Goal: Task Accomplishment & Management: Use online tool/utility

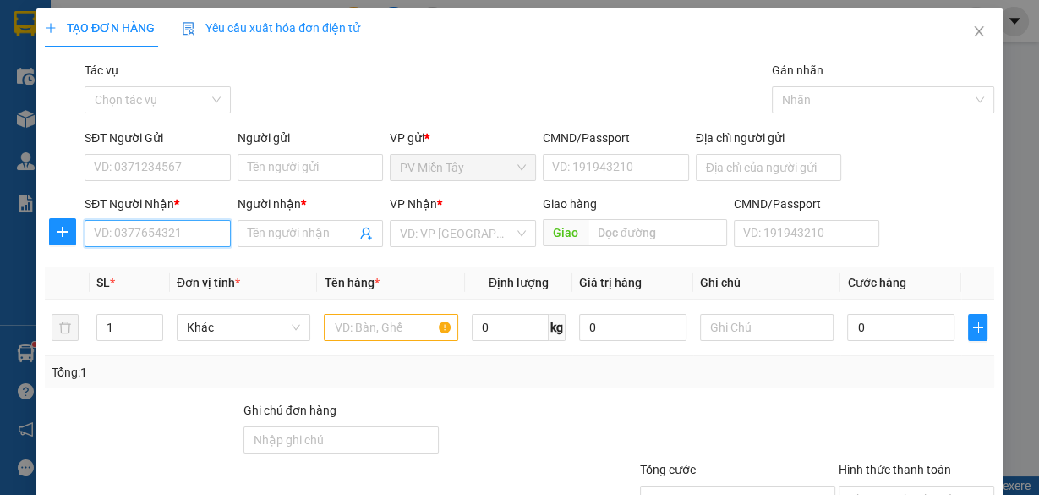
click at [153, 238] on input "SĐT Người Nhận *" at bounding box center [158, 233] width 146 height 27
paste input "0916866524"
type input "0916866524"
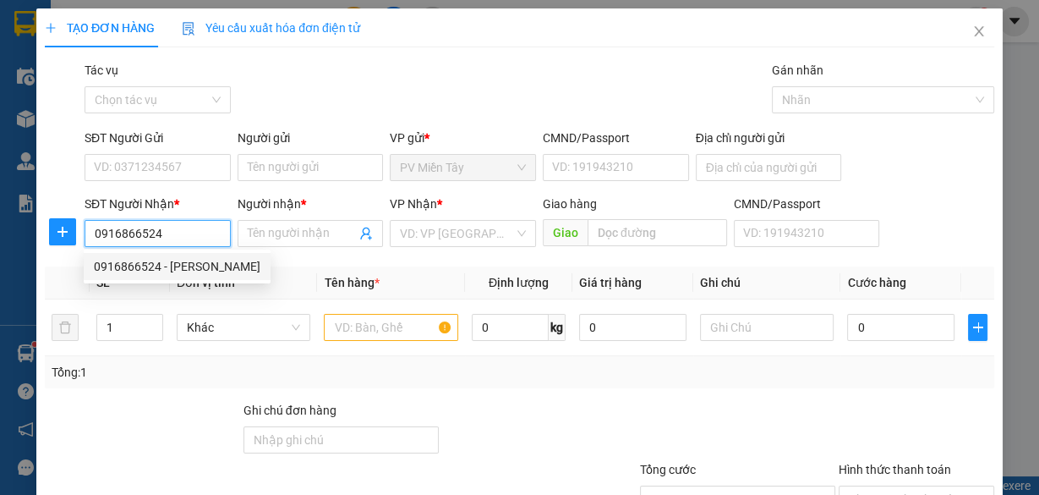
click at [147, 260] on div "0916866524 - [PERSON_NAME]" at bounding box center [177, 266] width 167 height 19
type input "0938647922 [PERSON_NAME]"
type input "BÌNH MINH"
type input "tran long"
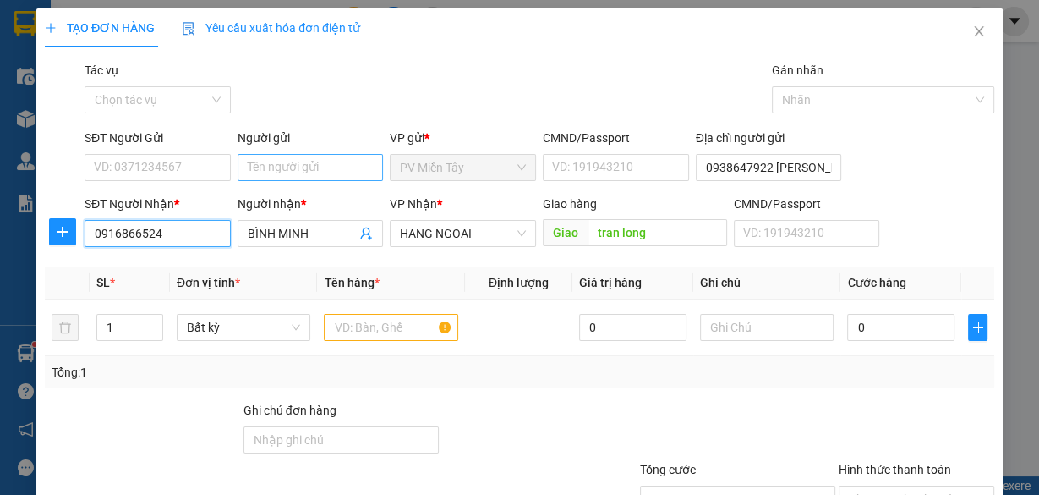
type input "0916866524"
click at [284, 171] on input "Người gửi" at bounding box center [311, 167] width 146 height 27
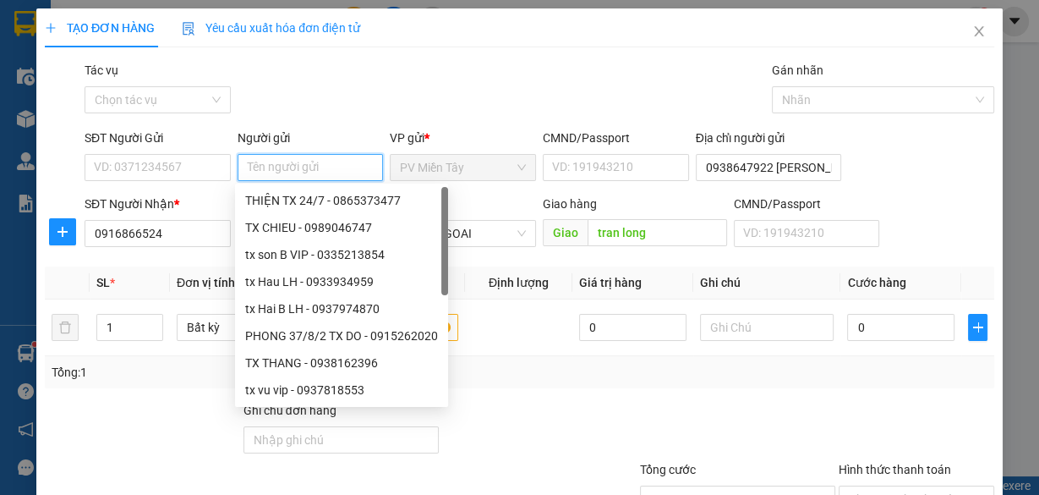
type input "y"
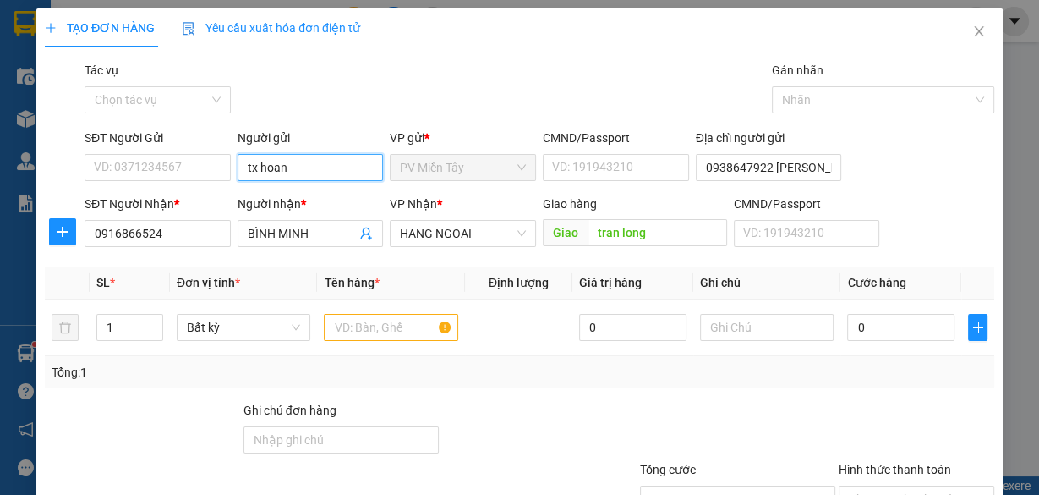
type input "tx hoang"
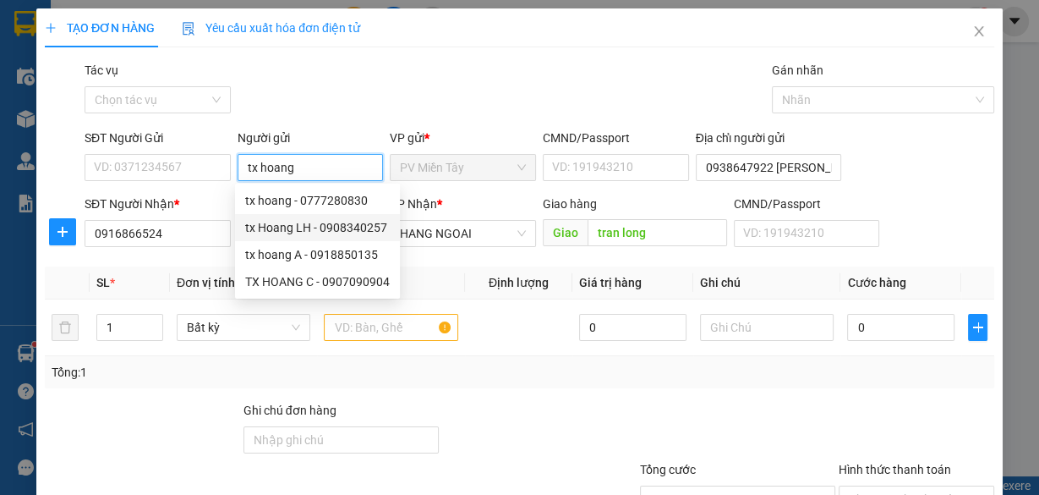
click at [303, 221] on div "tx Hoang LH - 0908340257" at bounding box center [317, 227] width 145 height 19
type input "0908340257"
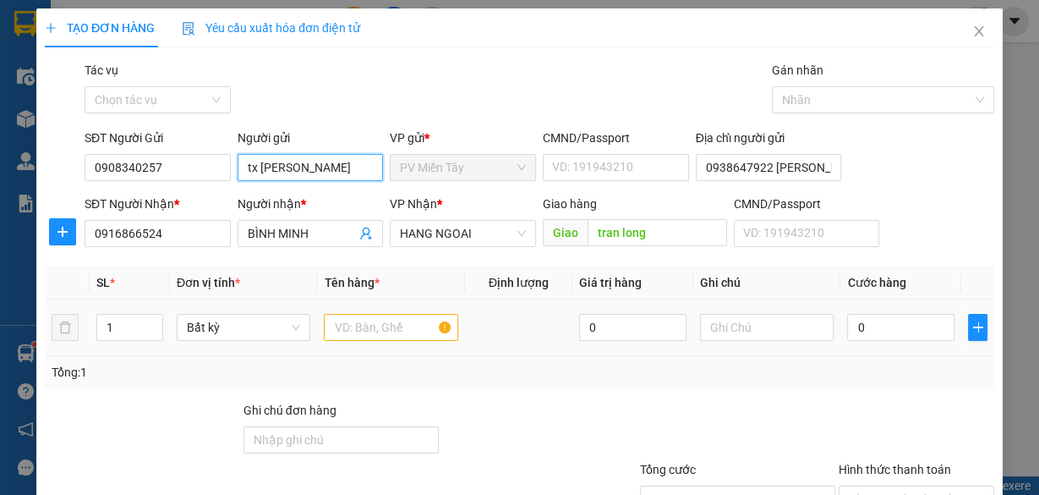
type input "tx [PERSON_NAME]"
click at [349, 337] on input "text" at bounding box center [391, 327] width 134 height 27
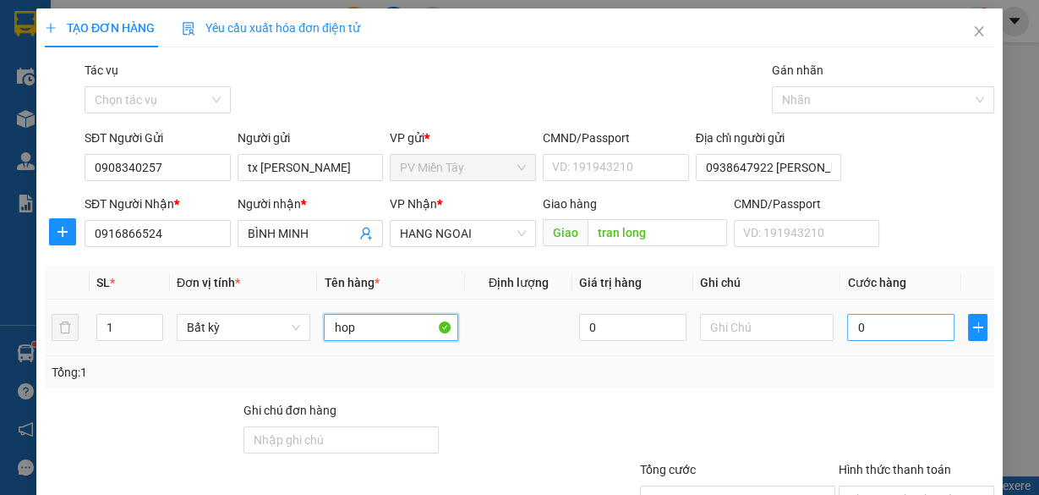
type input "hop"
click at [942, 315] on input "0" at bounding box center [900, 327] width 107 height 27
type input "4"
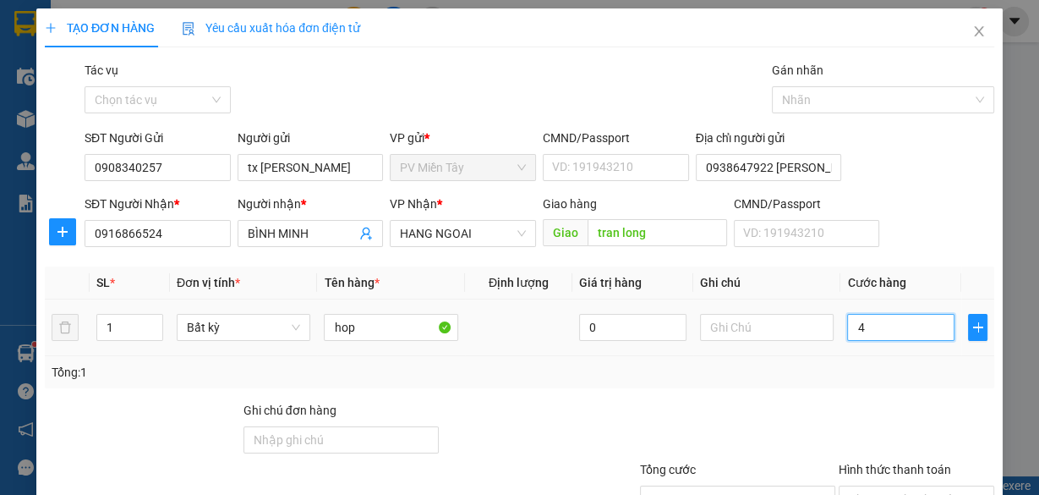
type input "40"
type input "40.000"
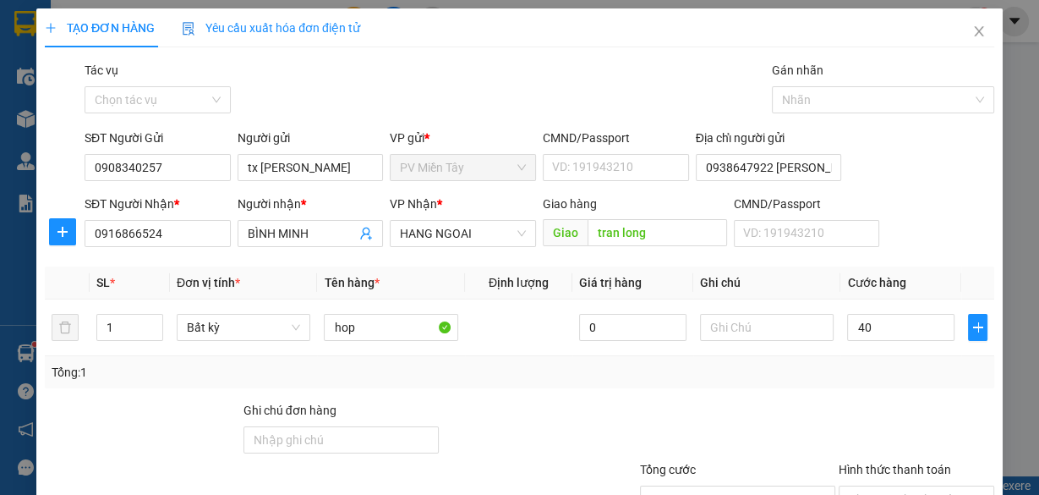
type input "40.000"
click at [885, 382] on div "Tổng: 1" at bounding box center [520, 372] width 950 height 32
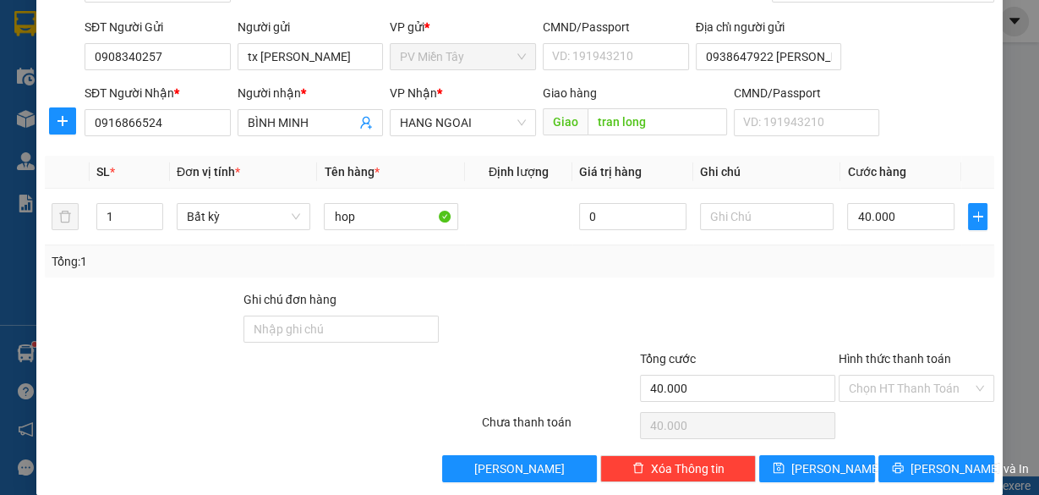
scroll to position [129, 0]
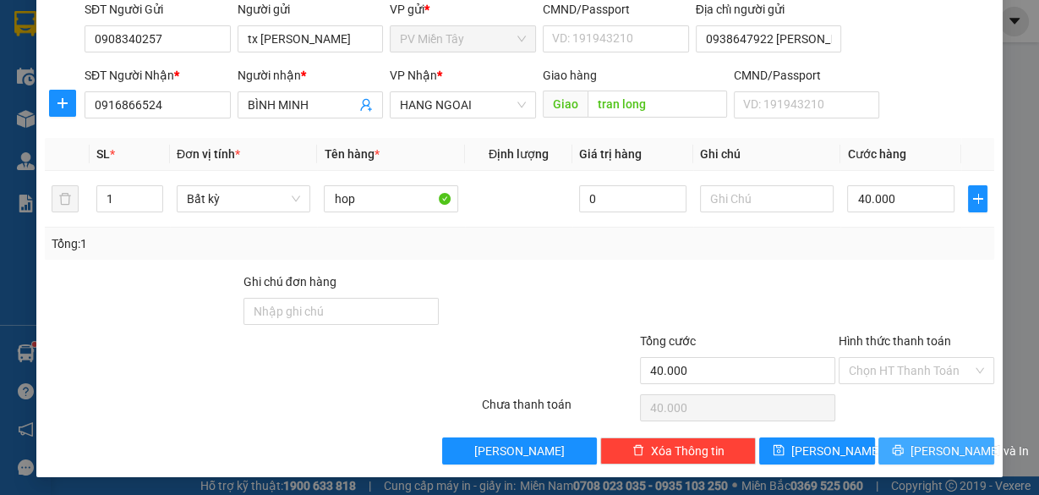
click at [907, 450] on button "[PERSON_NAME] và In" at bounding box center [937, 450] width 116 height 27
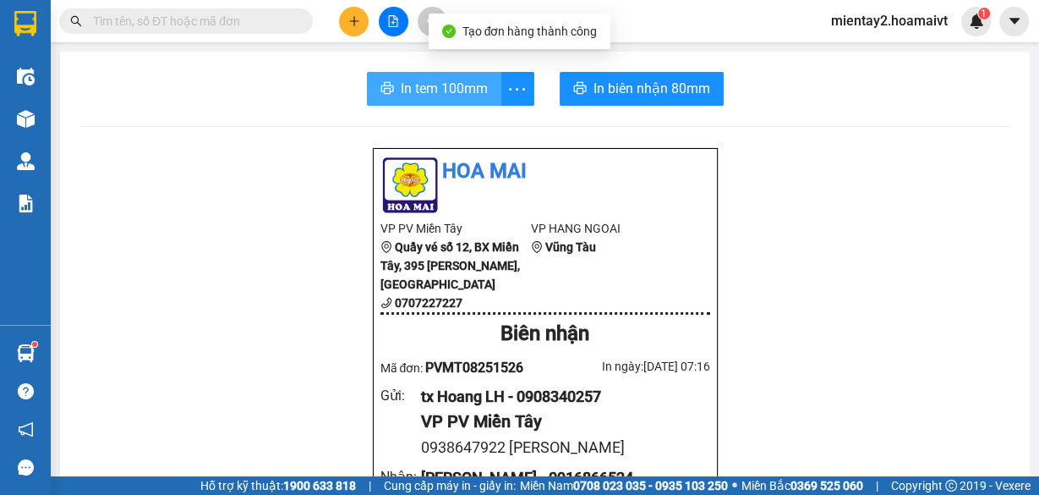
click at [433, 89] on span "In tem 100mm" at bounding box center [444, 88] width 87 height 21
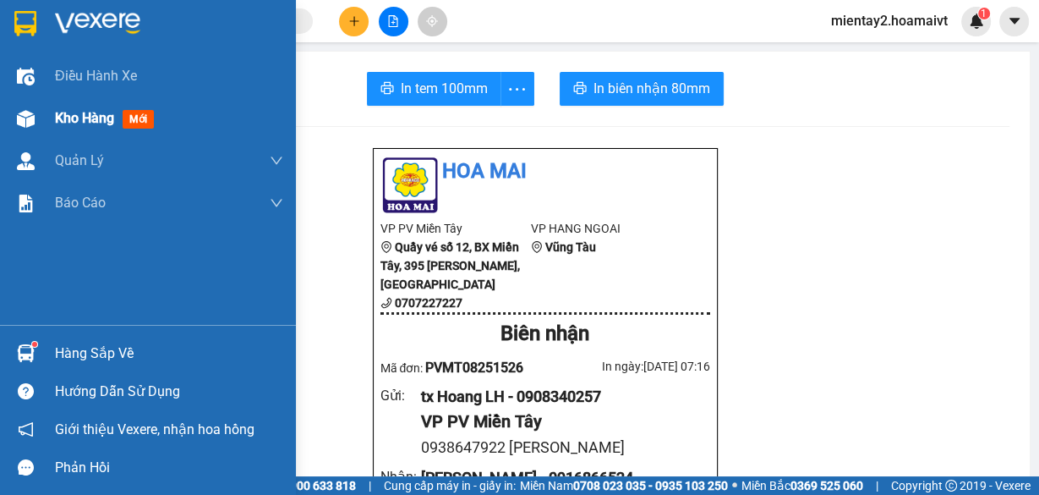
click at [63, 119] on span "Kho hàng" at bounding box center [84, 118] width 59 height 16
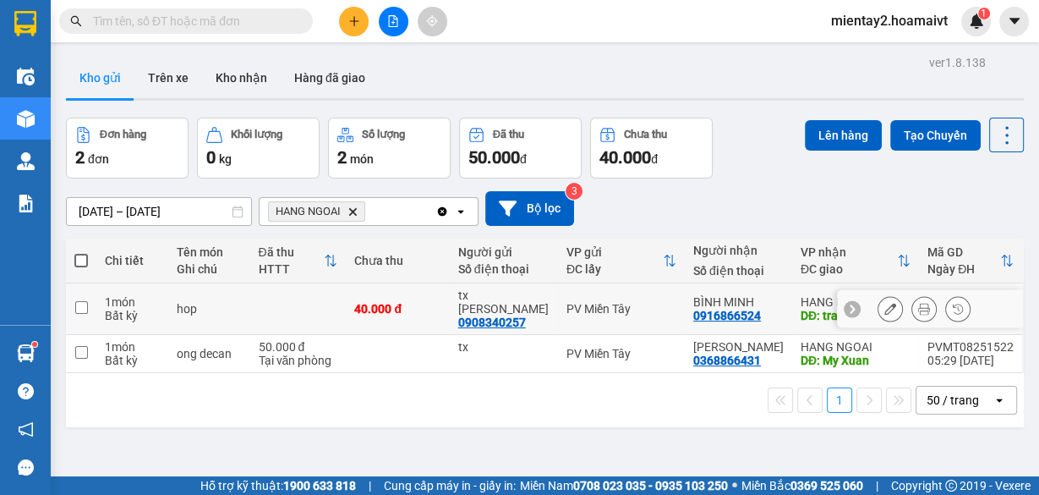
click at [305, 304] on td at bounding box center [298, 309] width 96 height 52
checkbox input "true"
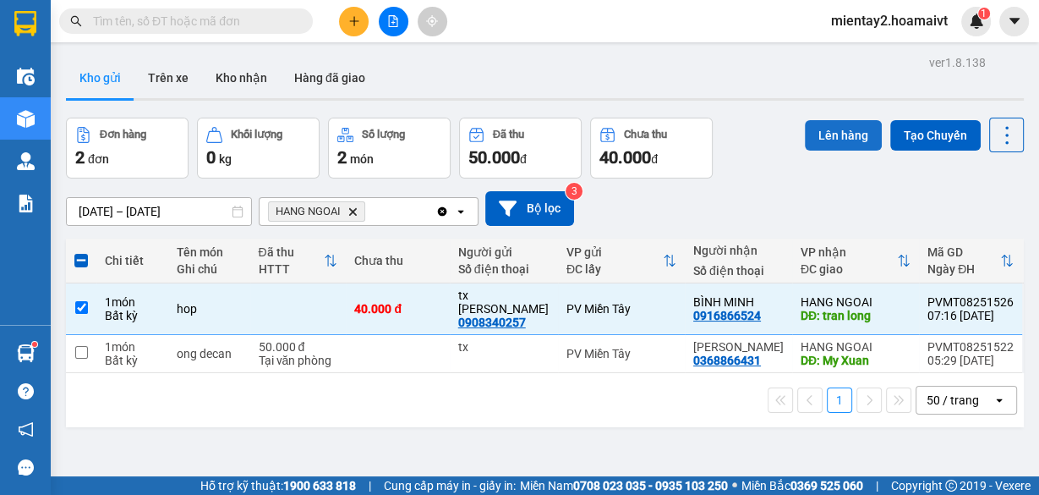
click at [818, 134] on button "Lên hàng" at bounding box center [843, 135] width 77 height 30
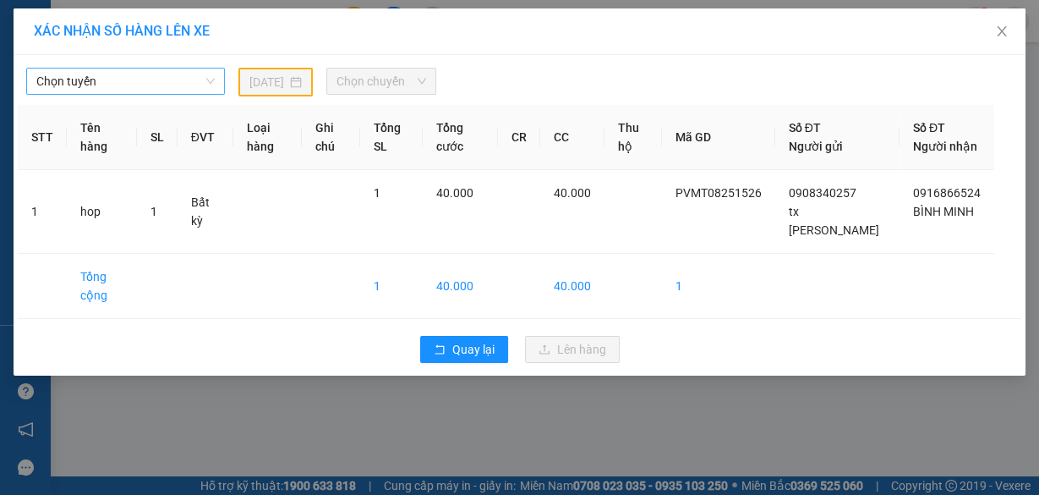
click at [99, 72] on span "Chọn tuyến" at bounding box center [125, 80] width 178 height 25
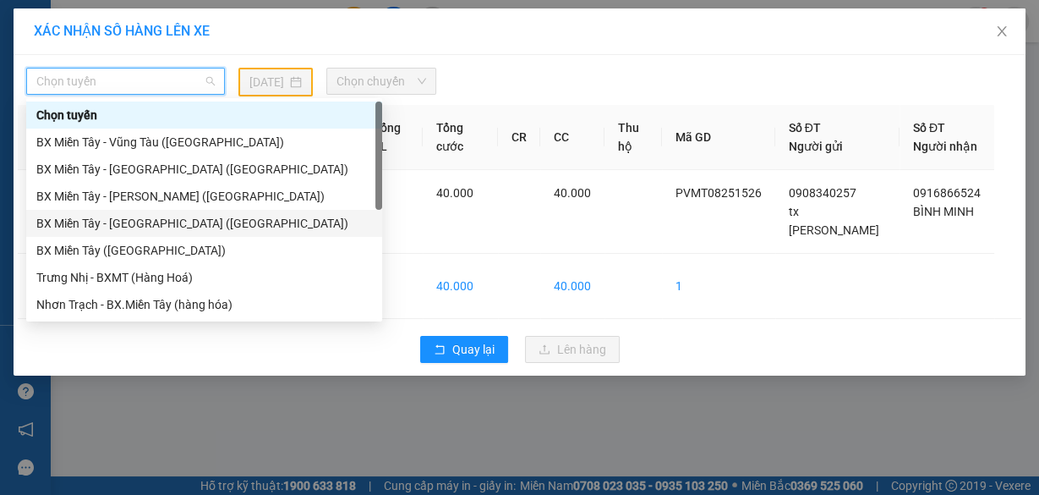
click at [105, 233] on div "BX Miền Tây - [GEOGRAPHIC_DATA] ([GEOGRAPHIC_DATA])" at bounding box center [204, 223] width 356 height 27
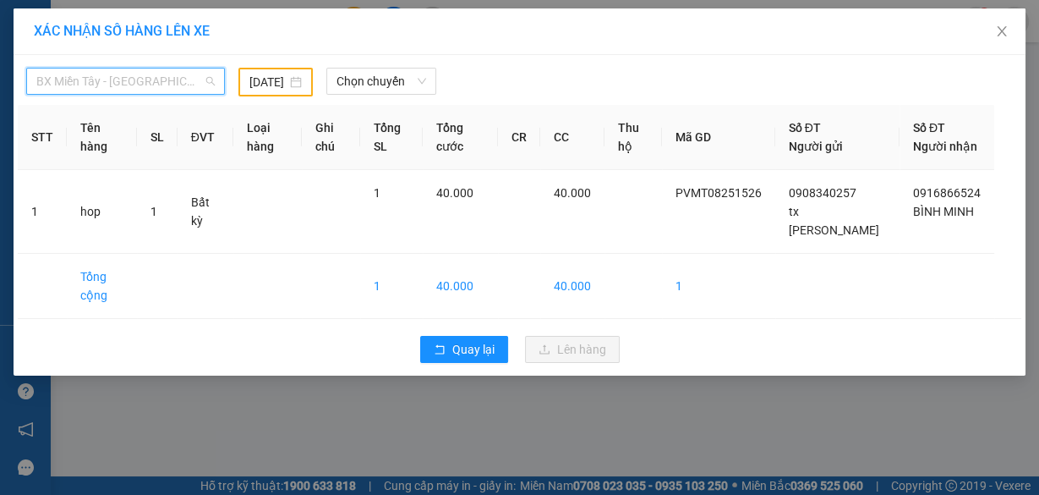
click at [135, 83] on span "BX Miền Tây - [GEOGRAPHIC_DATA] ([GEOGRAPHIC_DATA])" at bounding box center [125, 80] width 178 height 25
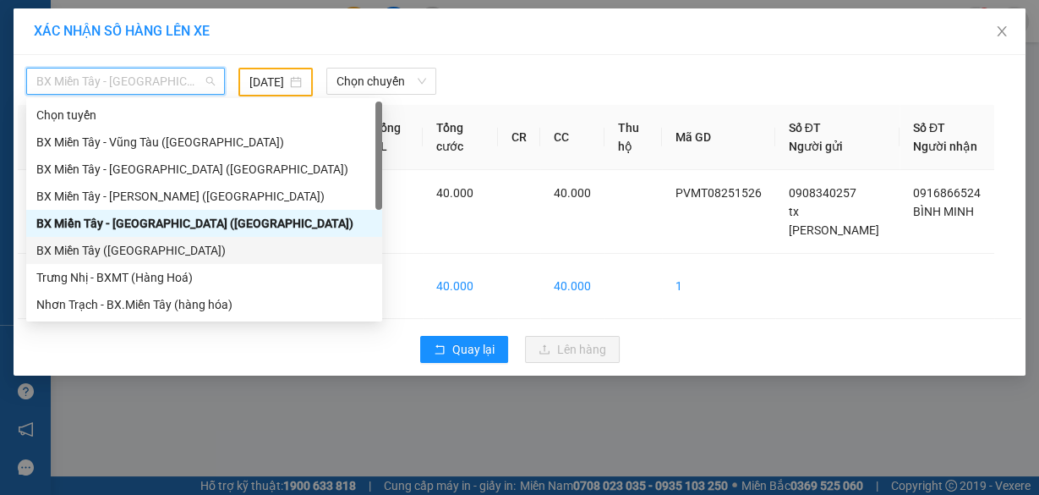
click at [161, 246] on div "BX Miền Tây ([GEOGRAPHIC_DATA])" at bounding box center [204, 250] width 336 height 19
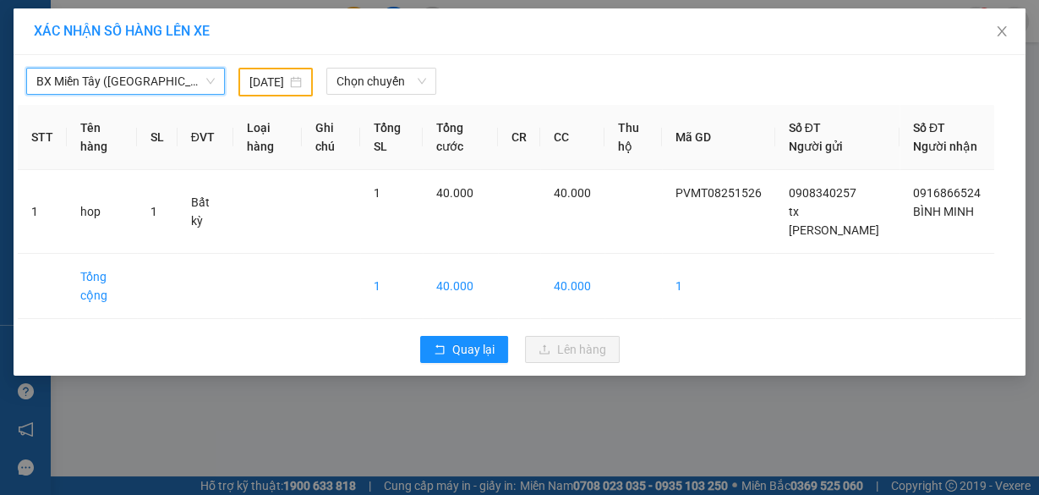
click at [267, 78] on input "[DATE]" at bounding box center [267, 82] width 37 height 19
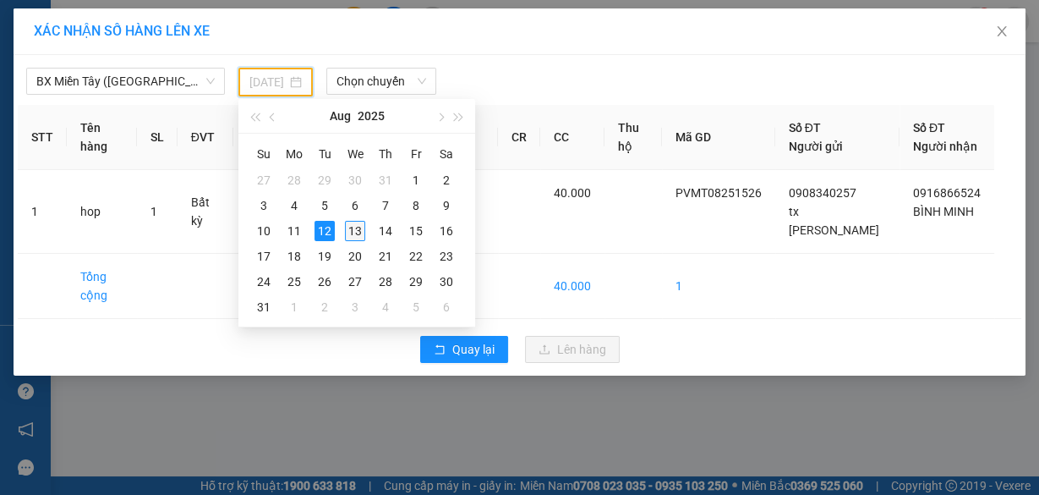
click at [349, 228] on div "13" at bounding box center [355, 231] width 20 height 20
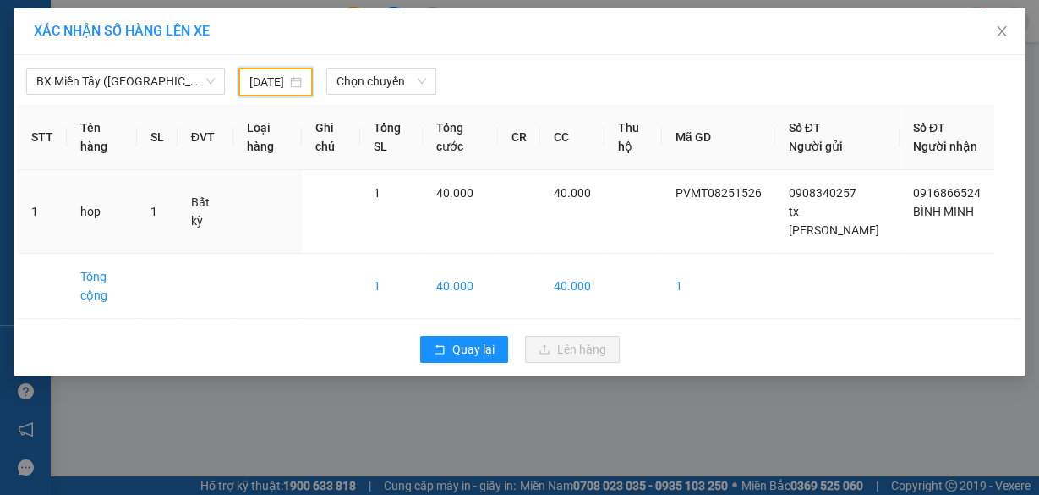
type input "[DATE]"
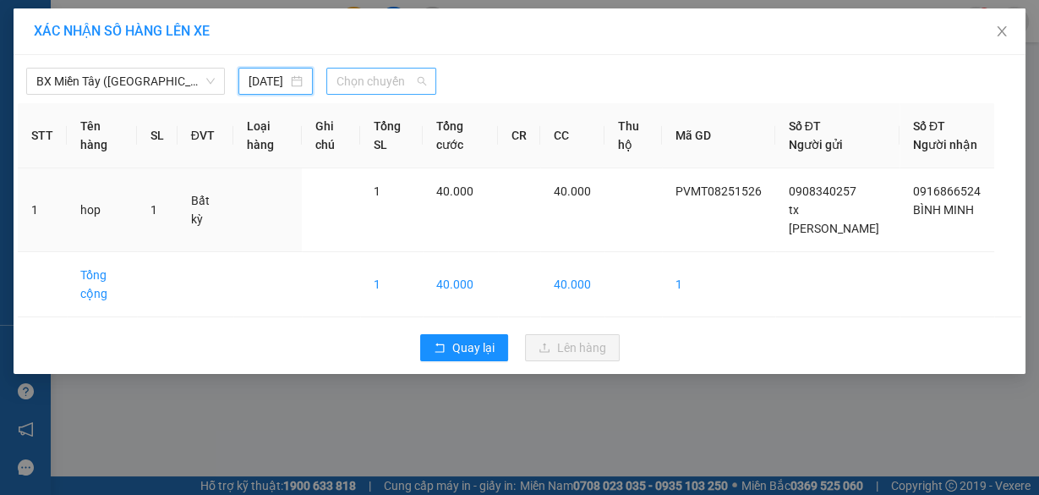
click at [372, 79] on span "Chọn chuyến" at bounding box center [382, 80] width 90 height 25
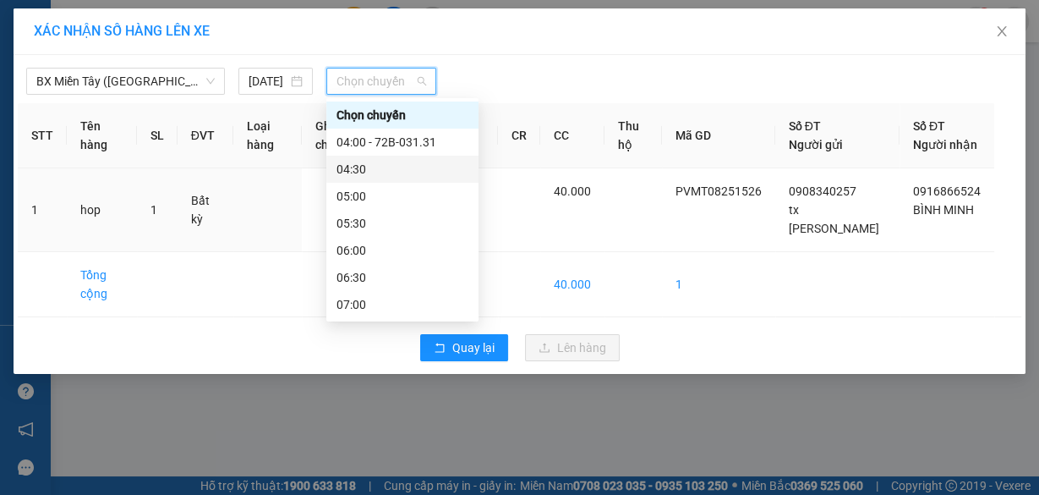
click at [376, 166] on div "04:30" at bounding box center [403, 169] width 132 height 19
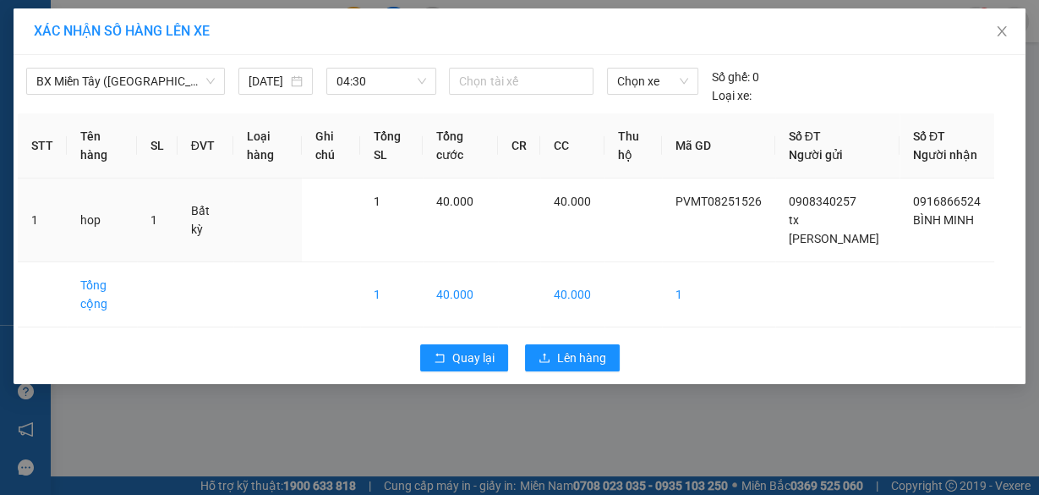
click at [501, 94] on div "Chọn tài xế" at bounding box center [520, 86] width 157 height 37
click at [496, 90] on div at bounding box center [520, 81] width 135 height 20
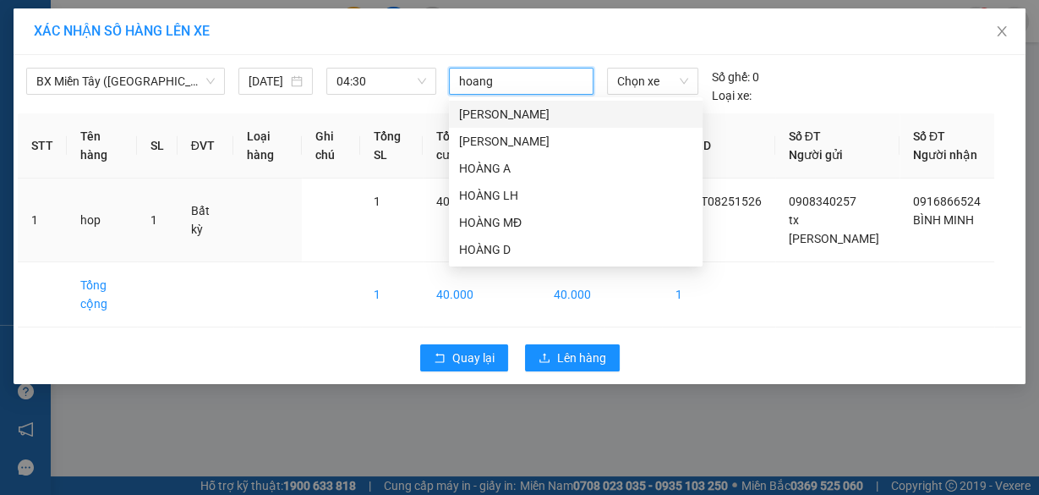
type input "hoang"
click at [474, 200] on div "HOÀNG LH" at bounding box center [575, 195] width 233 height 19
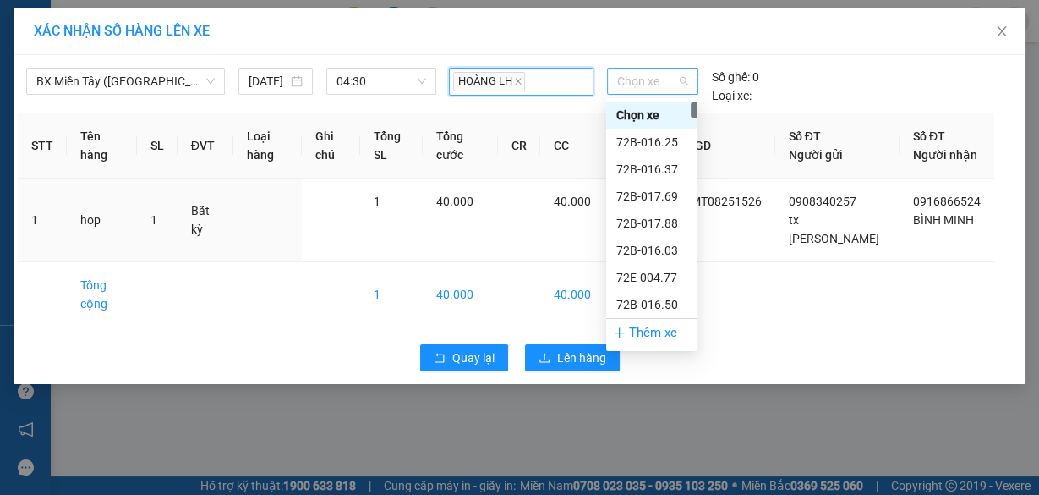
click at [647, 79] on span "Chọn xe" at bounding box center [652, 80] width 71 height 25
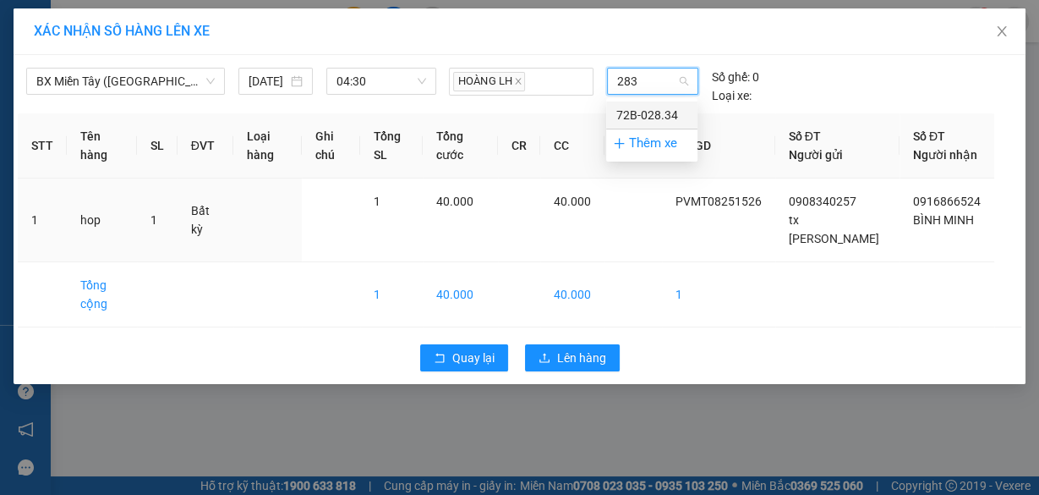
type input "2834"
click at [646, 114] on div "72B-028.34" at bounding box center [651, 115] width 71 height 19
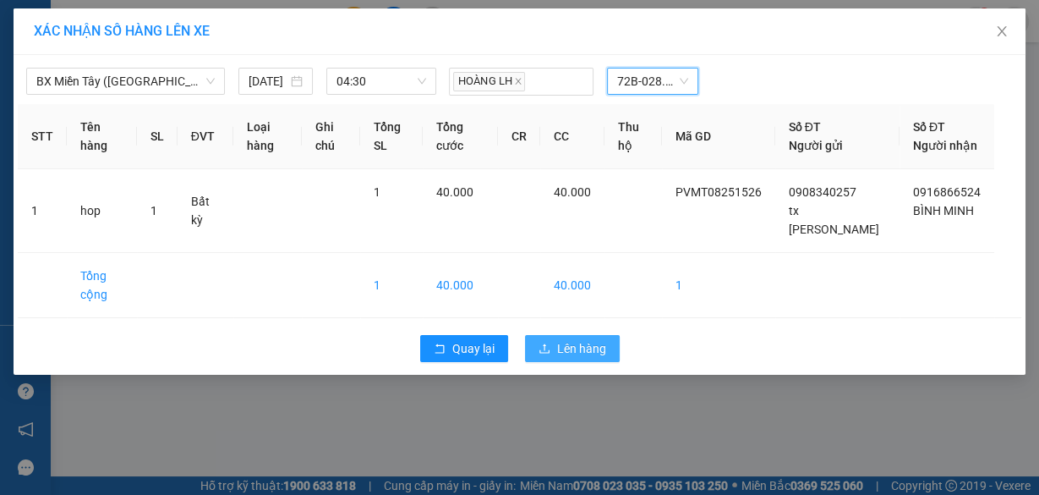
click at [589, 358] on span "Lên hàng" at bounding box center [581, 348] width 49 height 19
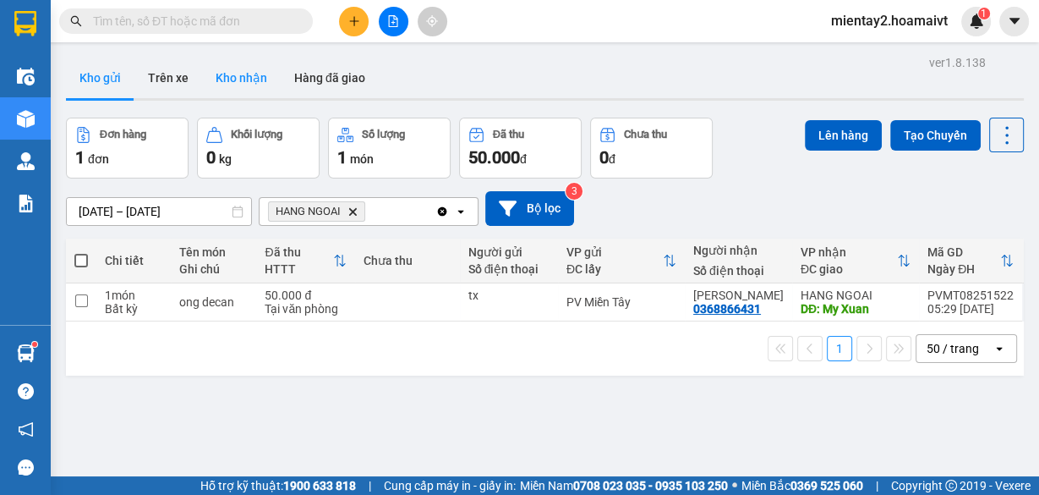
click at [233, 75] on button "Kho nhận" at bounding box center [241, 78] width 79 height 41
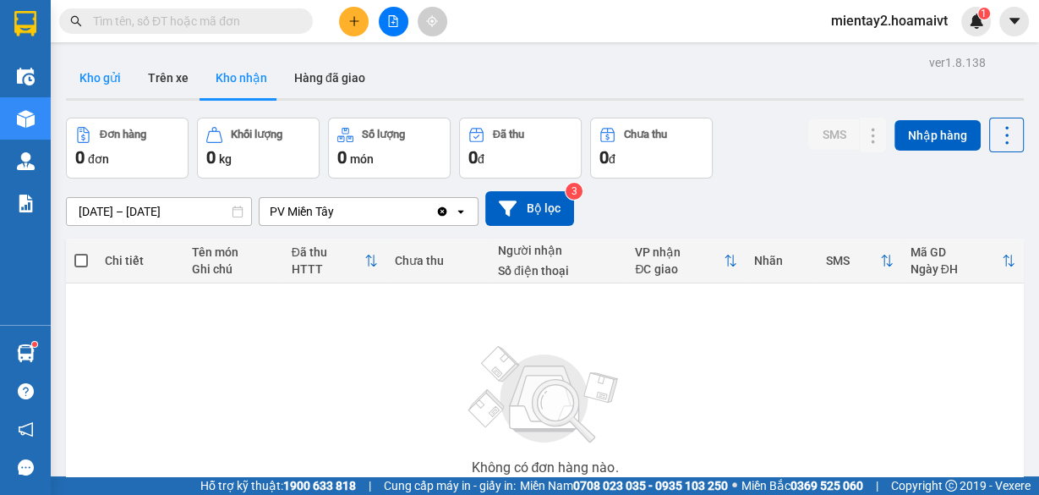
click at [105, 79] on button "Kho gửi" at bounding box center [100, 78] width 68 height 41
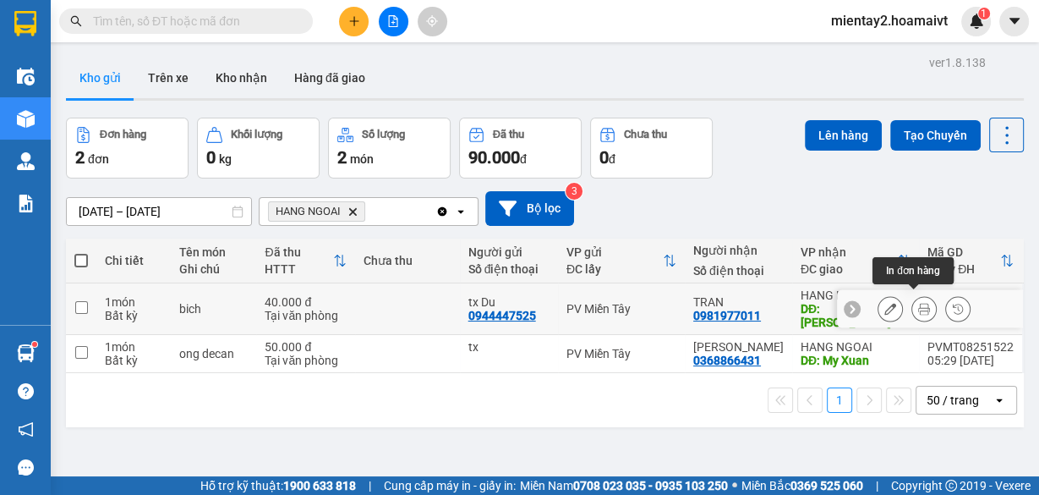
click at [918, 303] on icon at bounding box center [924, 309] width 12 height 12
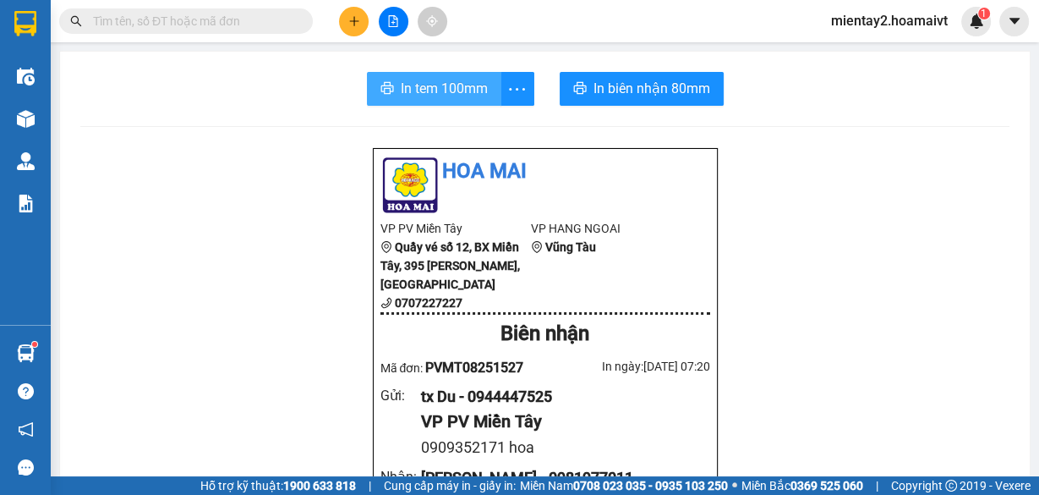
click at [459, 85] on span "In tem 100mm" at bounding box center [444, 88] width 87 height 21
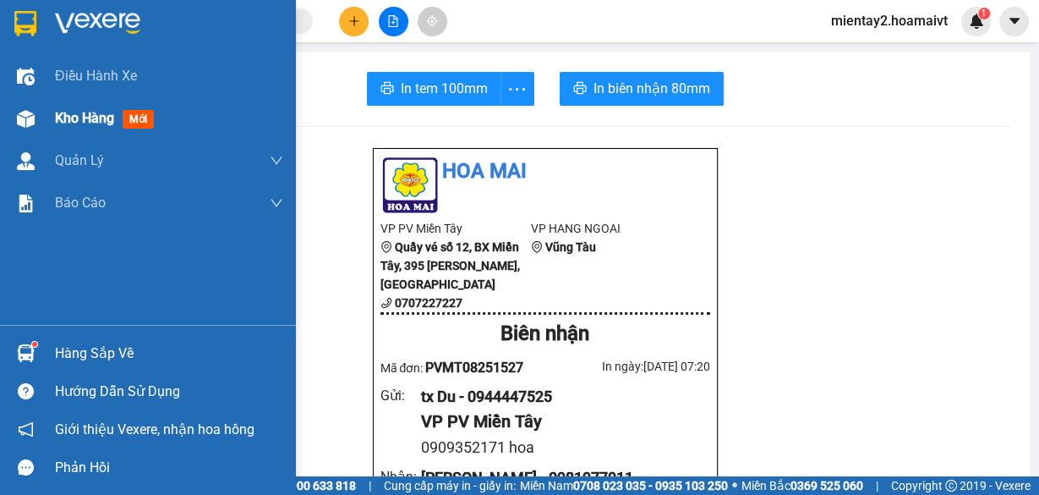
click at [102, 115] on span "Kho hàng" at bounding box center [84, 118] width 59 height 16
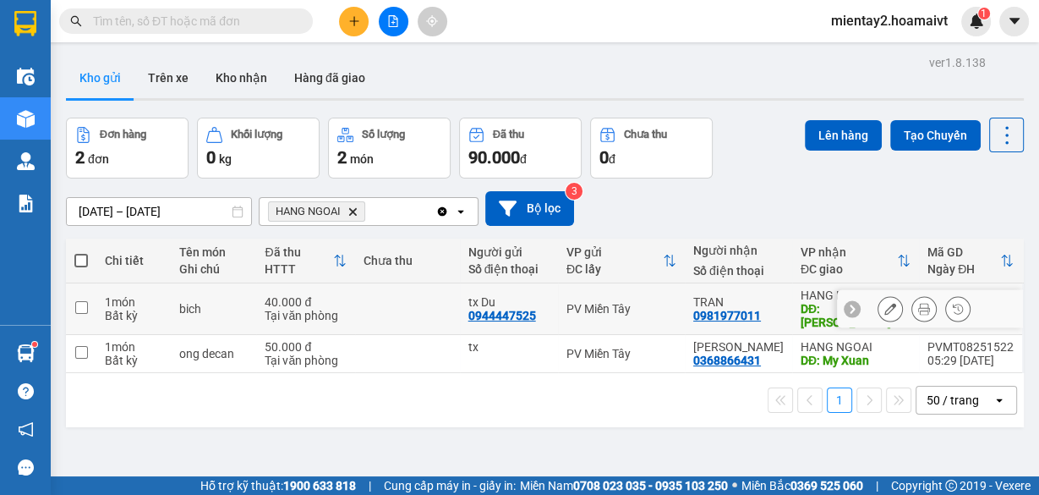
click at [426, 291] on td at bounding box center [407, 309] width 105 height 52
checkbox input "true"
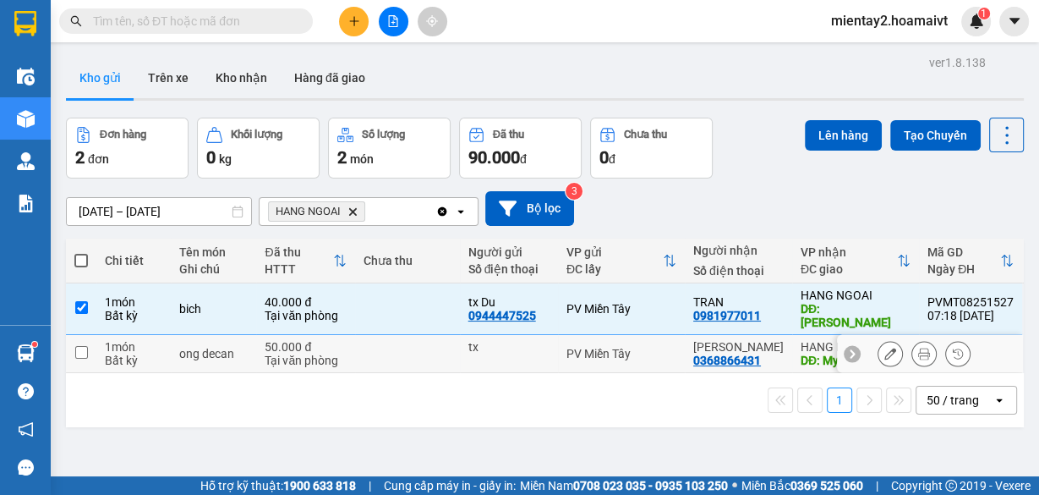
click at [417, 337] on td at bounding box center [407, 354] width 105 height 38
checkbox input "true"
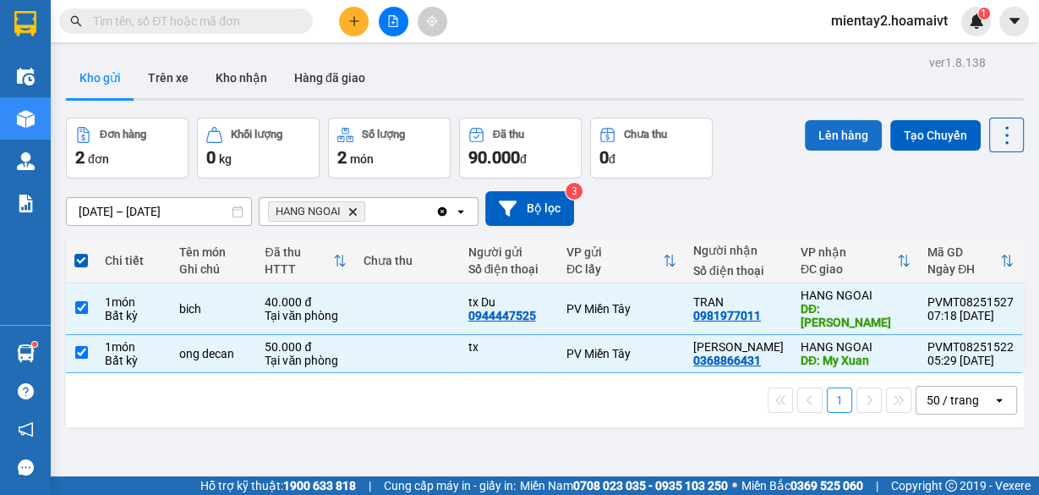
click at [841, 134] on button "Lên hàng" at bounding box center [843, 135] width 77 height 30
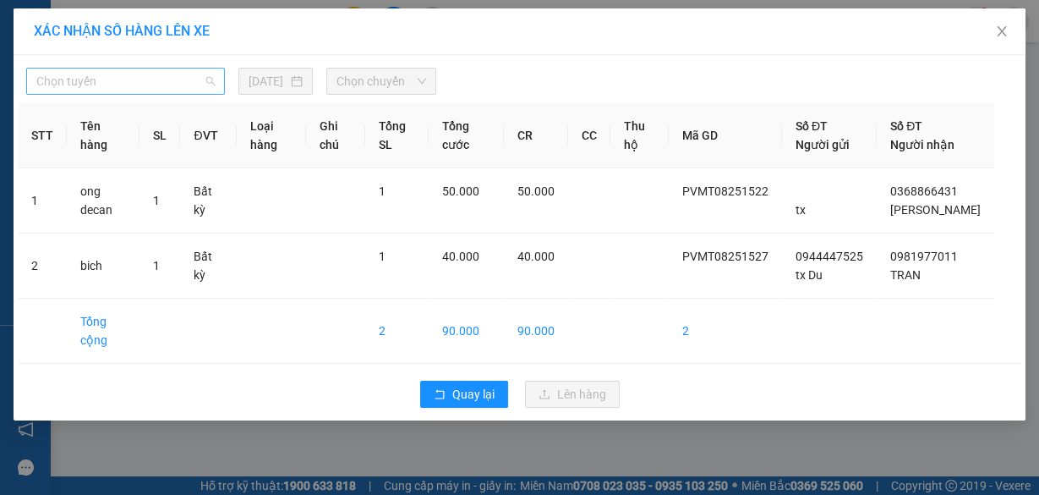
click at [123, 68] on span "Chọn tuyến" at bounding box center [125, 80] width 178 height 25
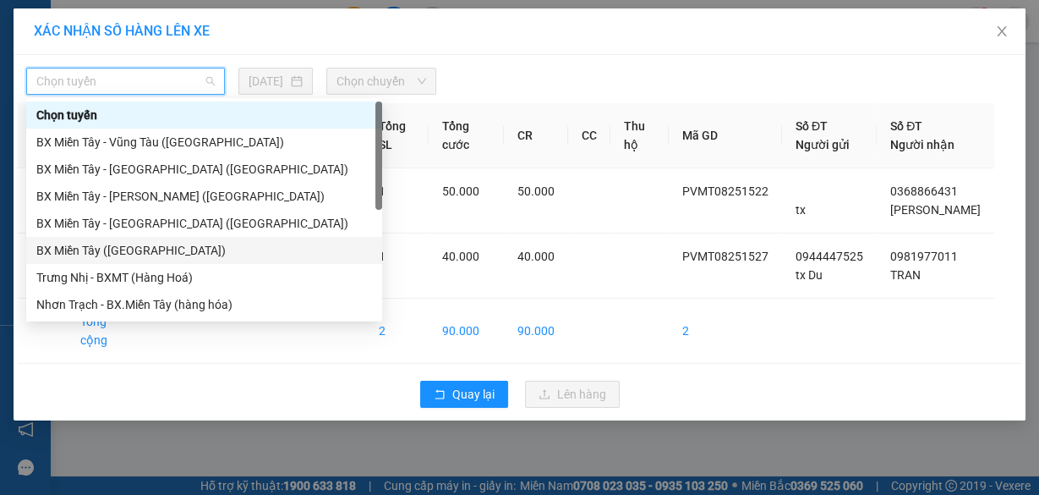
click at [126, 254] on div "BX Miền Tây ([GEOGRAPHIC_DATA])" at bounding box center [204, 250] width 336 height 19
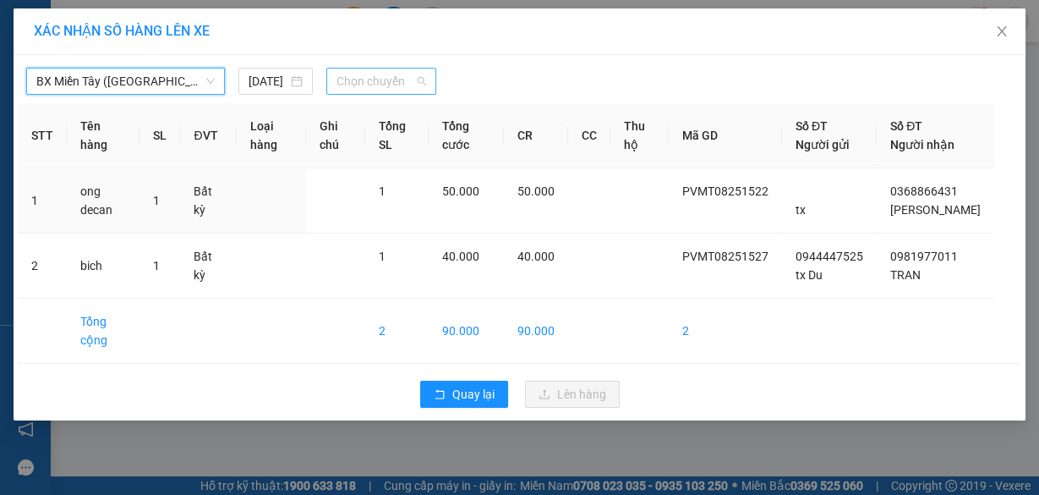
click at [370, 82] on span "Chọn chuyến" at bounding box center [382, 80] width 90 height 25
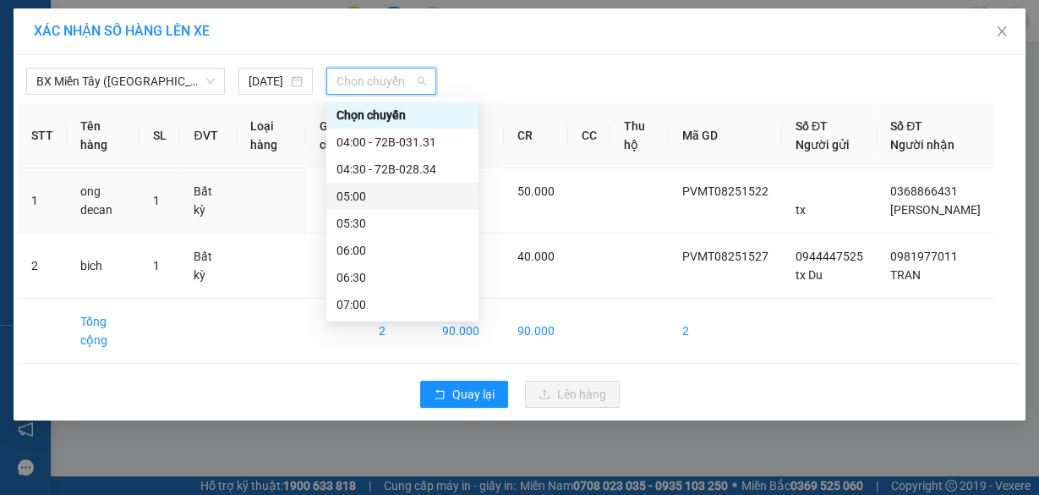
click at [395, 195] on div "05:00" at bounding box center [403, 196] width 132 height 19
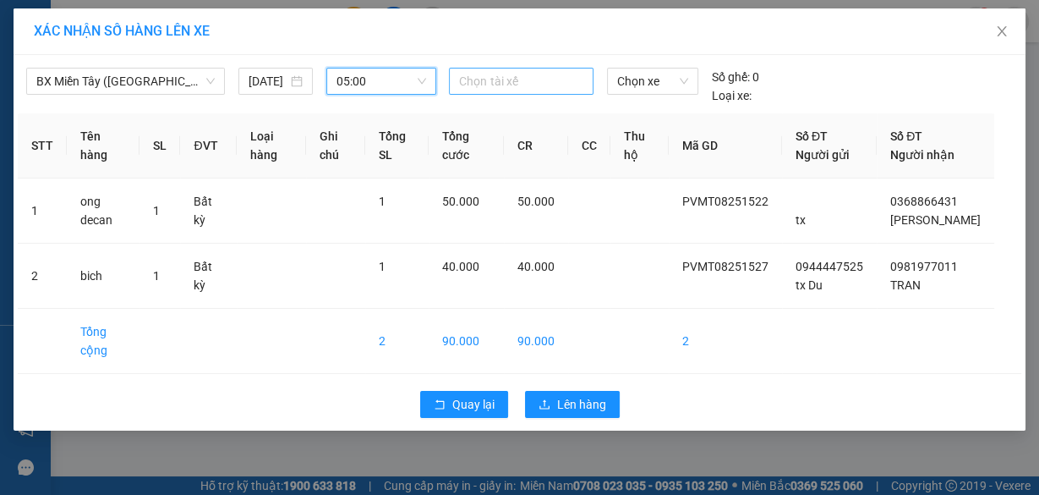
click at [489, 78] on div at bounding box center [520, 81] width 135 height 20
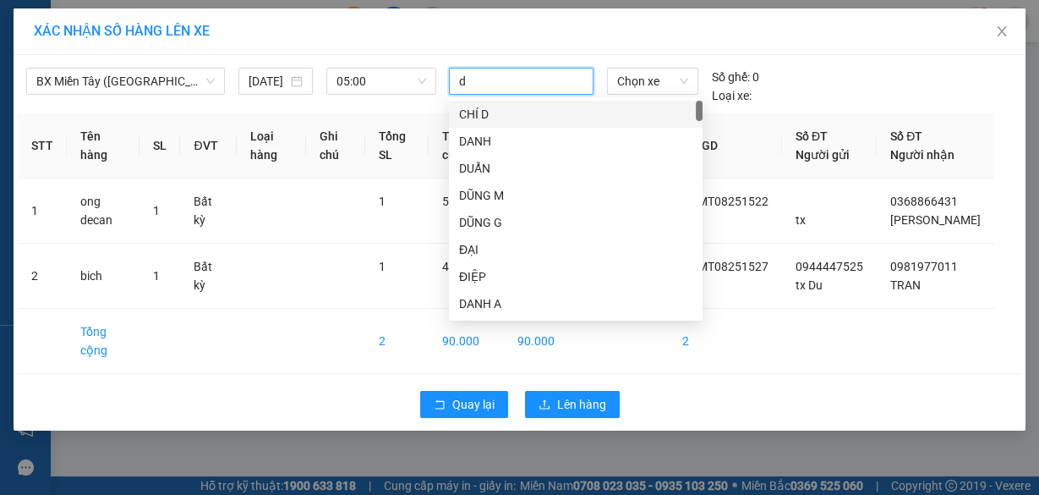
type input "du"
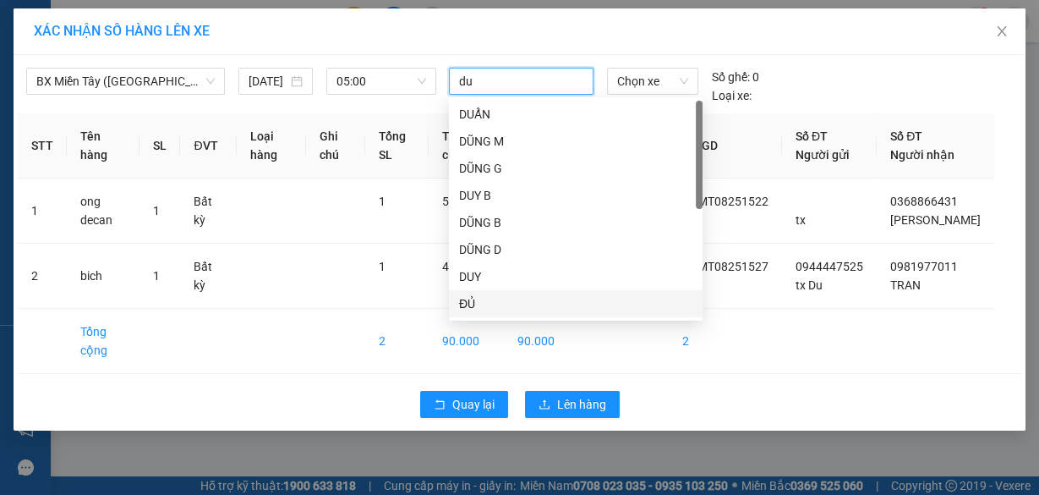
click at [478, 307] on div "ĐỦ" at bounding box center [575, 303] width 233 height 19
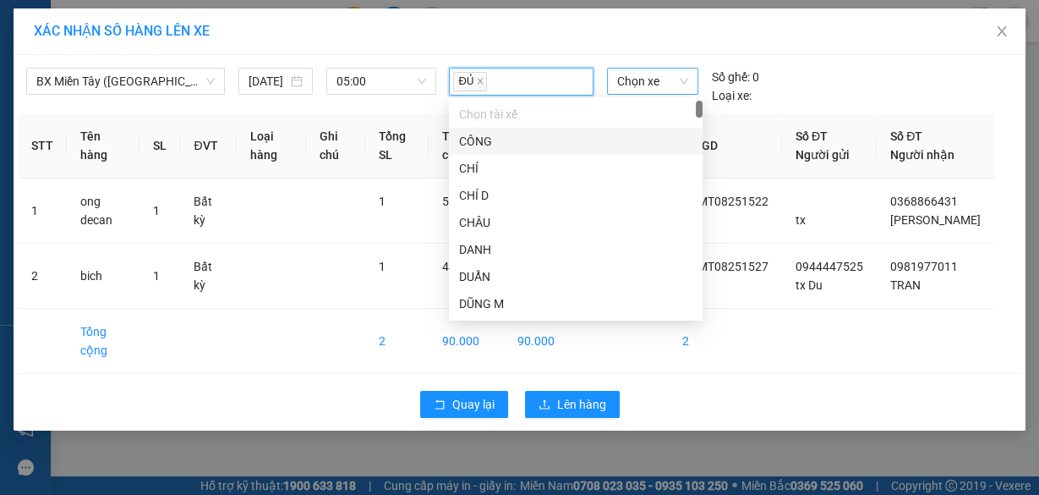
click at [650, 82] on span "Chọn xe" at bounding box center [652, 80] width 71 height 25
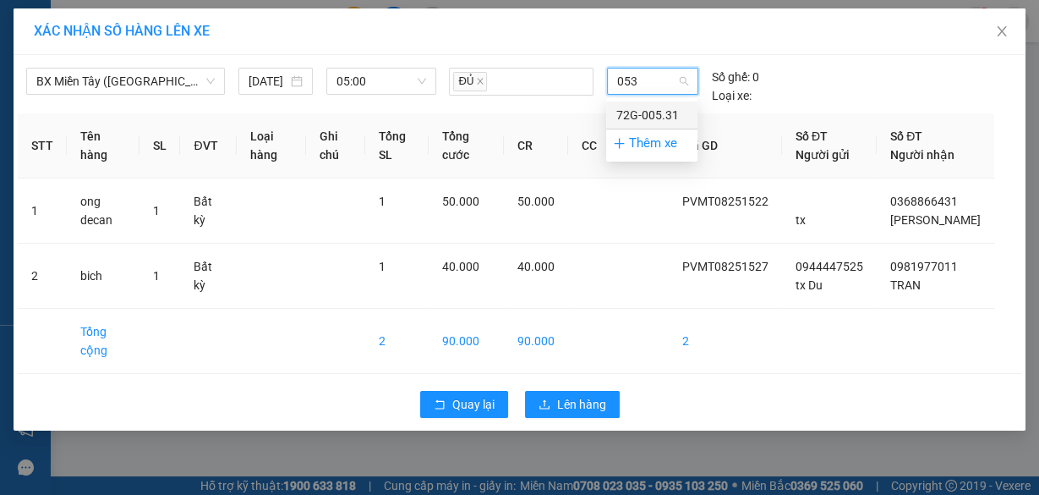
type input "0531"
click at [647, 110] on div "72G-005.31" at bounding box center [651, 115] width 71 height 19
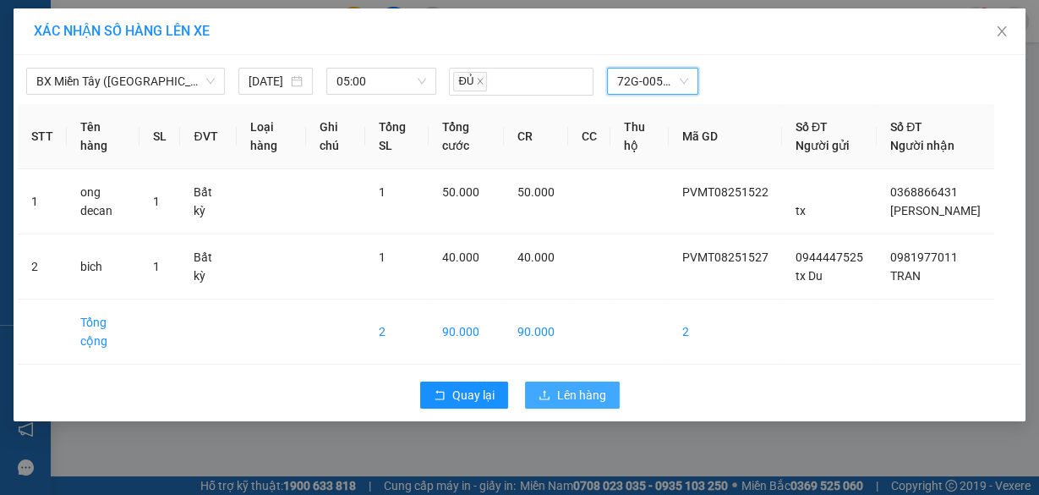
click at [564, 404] on span "Lên hàng" at bounding box center [581, 395] width 49 height 19
